Goal: Find specific page/section: Find specific page/section

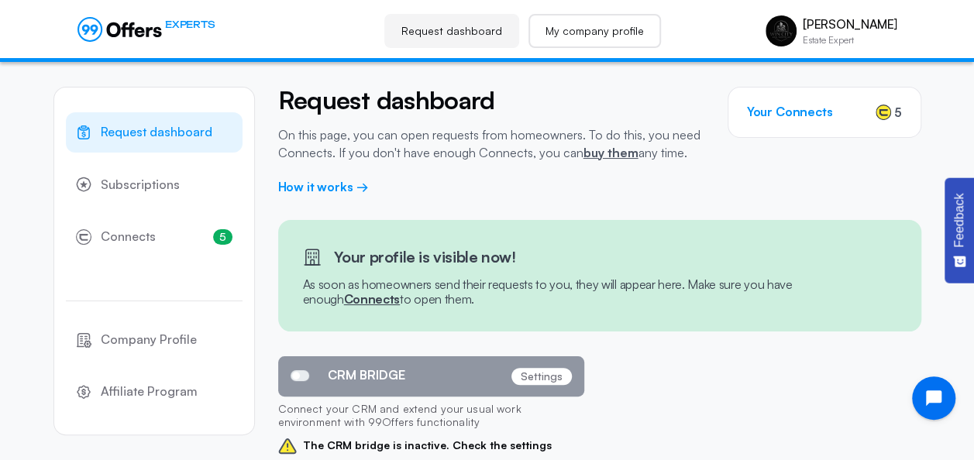
click at [591, 36] on link "My company profile" at bounding box center [594, 31] width 132 height 34
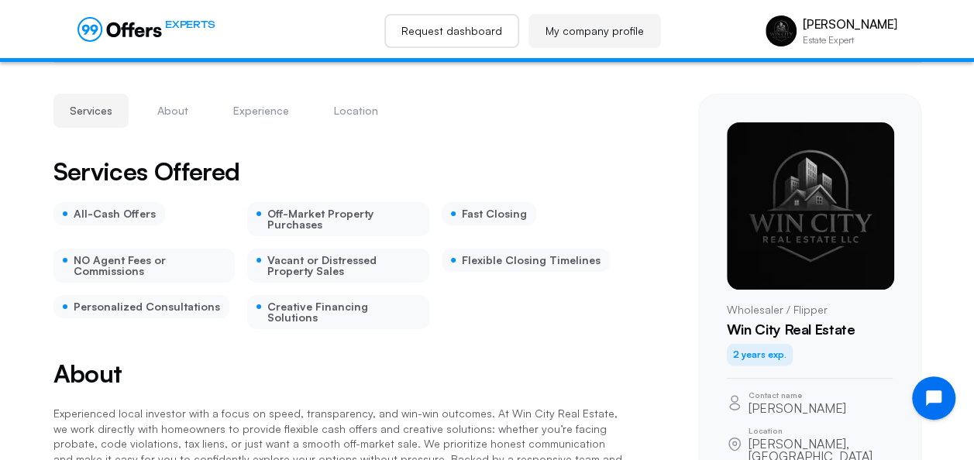
click at [493, 30] on link "Request dashboard" at bounding box center [451, 31] width 135 height 34
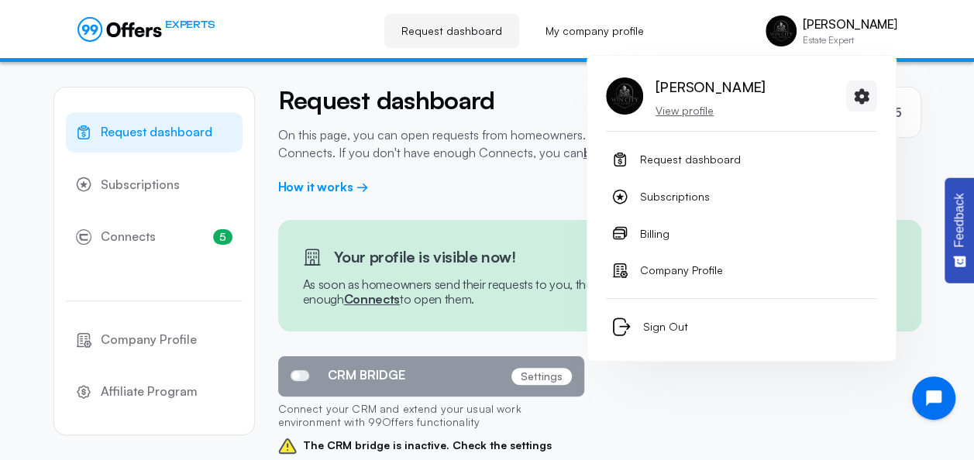
click at [684, 118] on div "Michael Rosario View profile" at bounding box center [741, 102] width 271 height 57
click at [690, 110] on p "View profile" at bounding box center [709, 110] width 109 height 15
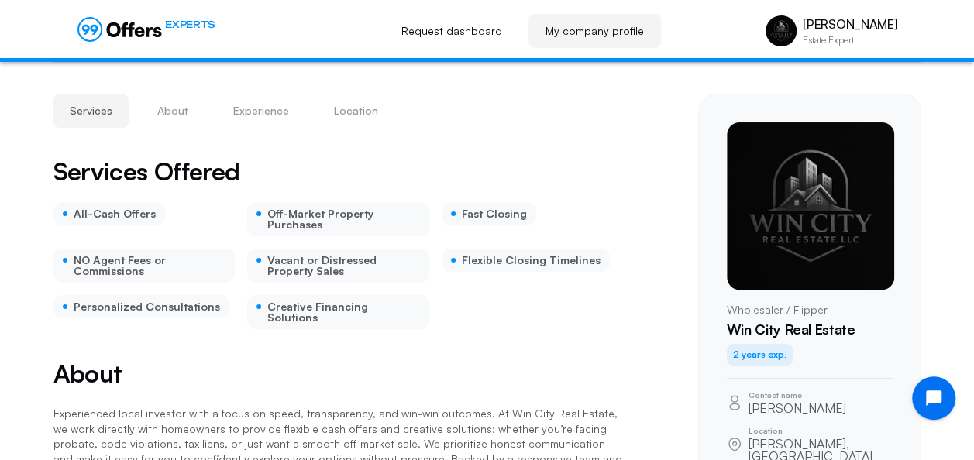
click at [500, 310] on ul "All-Cash Offers Off-Market Property Purchases Fast Closing NO Agent Fees or Com…" at bounding box center [338, 265] width 570 height 127
click at [488, 46] on link "Request dashboard" at bounding box center [451, 31] width 135 height 34
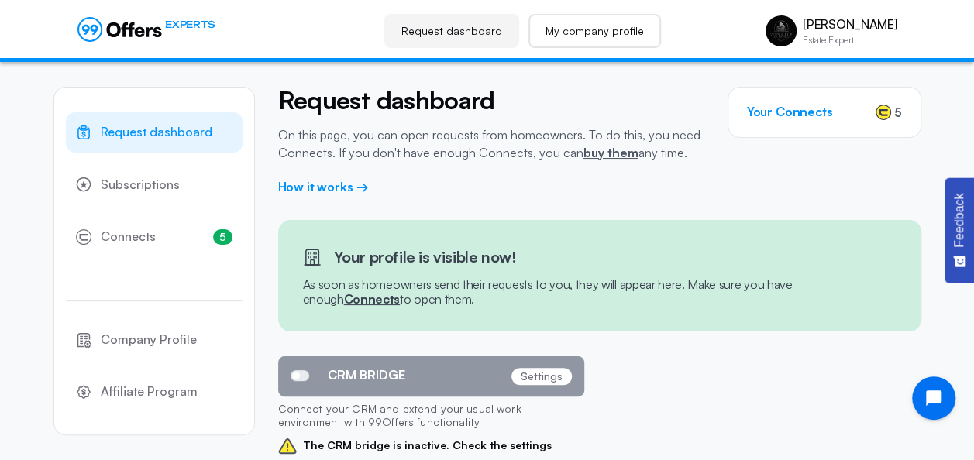
click at [614, 36] on link "My company profile" at bounding box center [594, 31] width 132 height 34
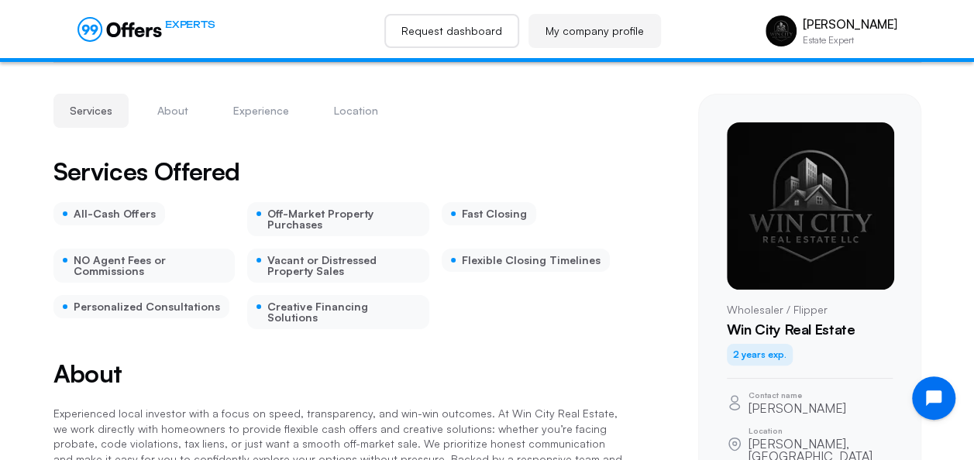
click at [463, 39] on link "Request dashboard" at bounding box center [451, 31] width 135 height 34
